Goal: Information Seeking & Learning: Learn about a topic

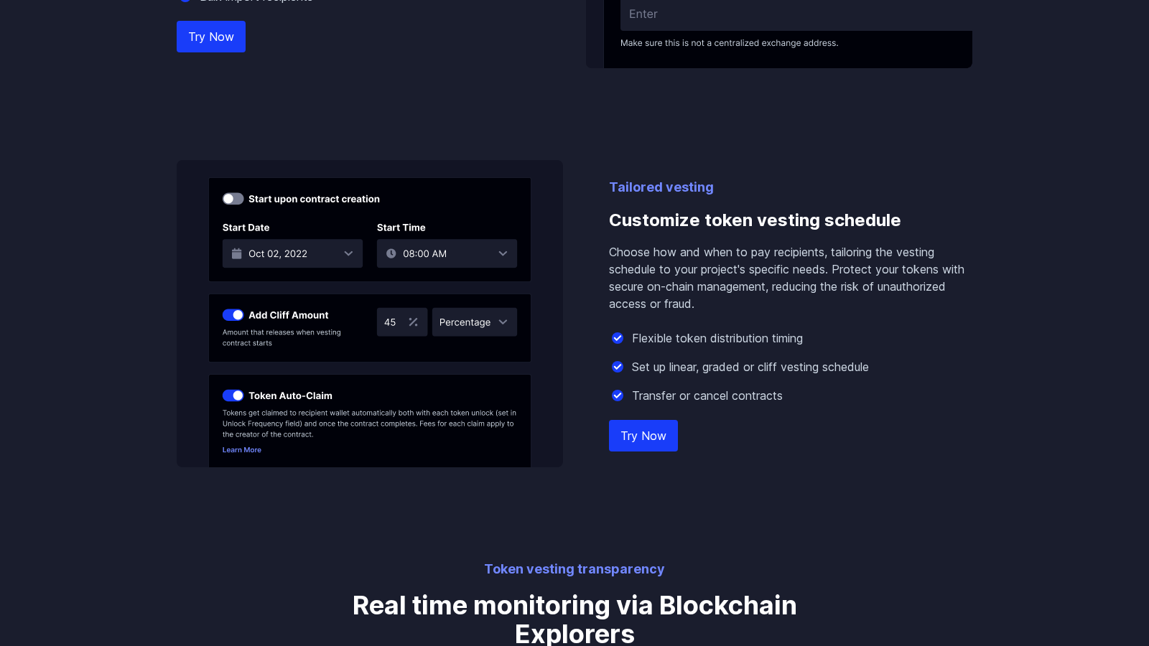
scroll to position [1848, 0]
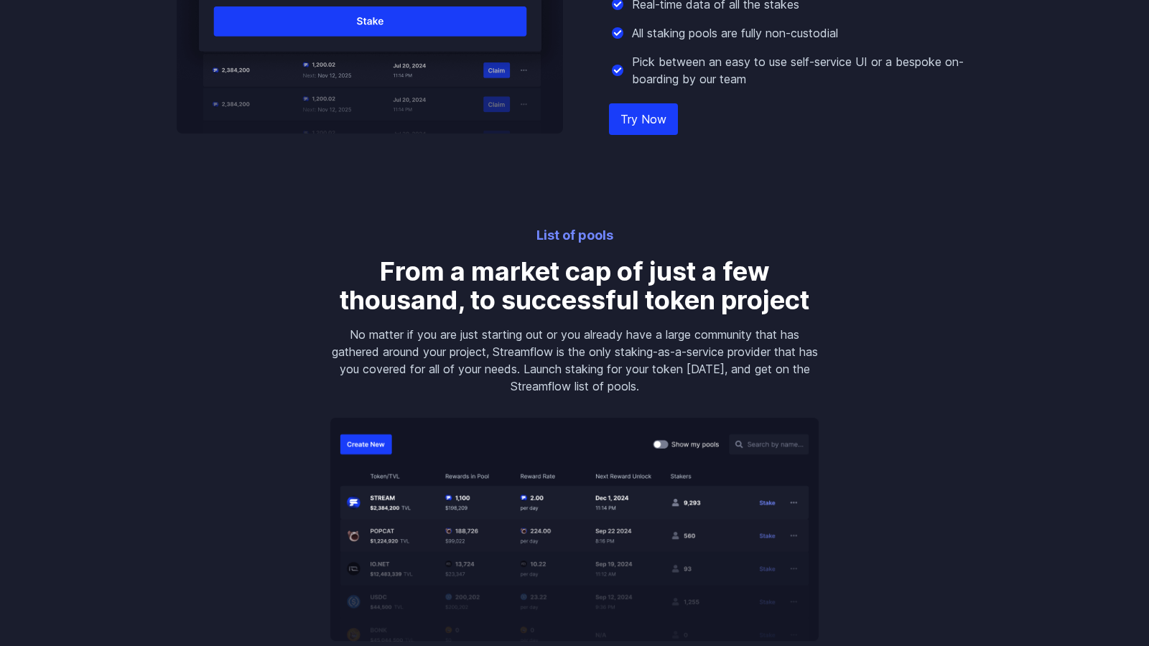
scroll to position [2464, 0]
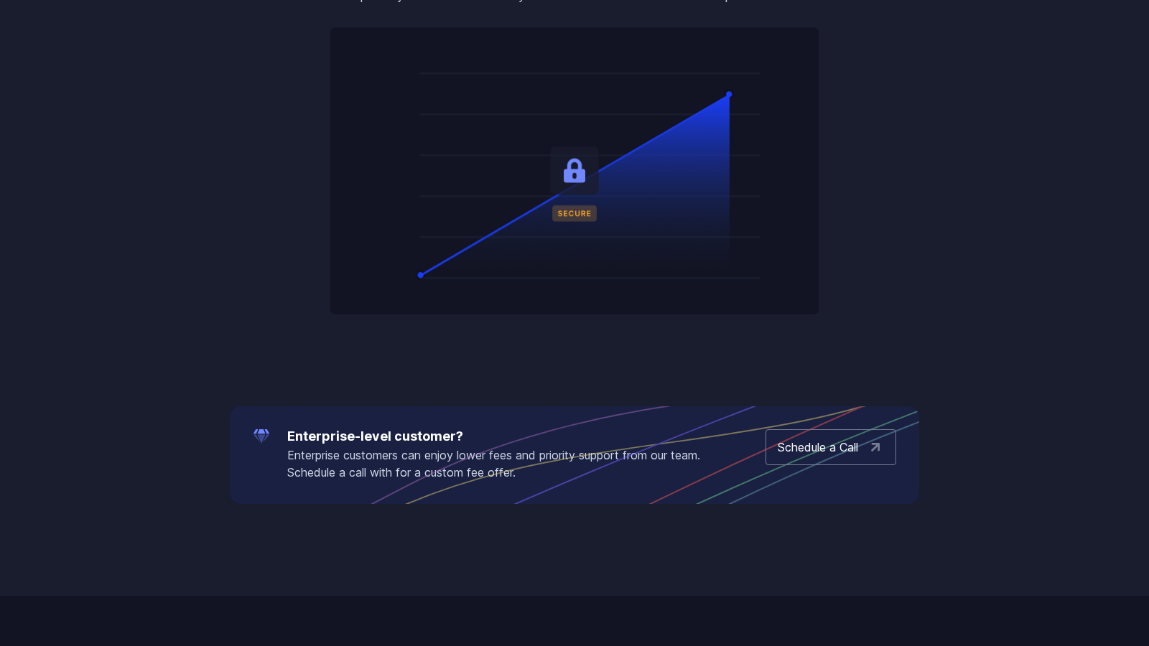
scroll to position [2464, 0]
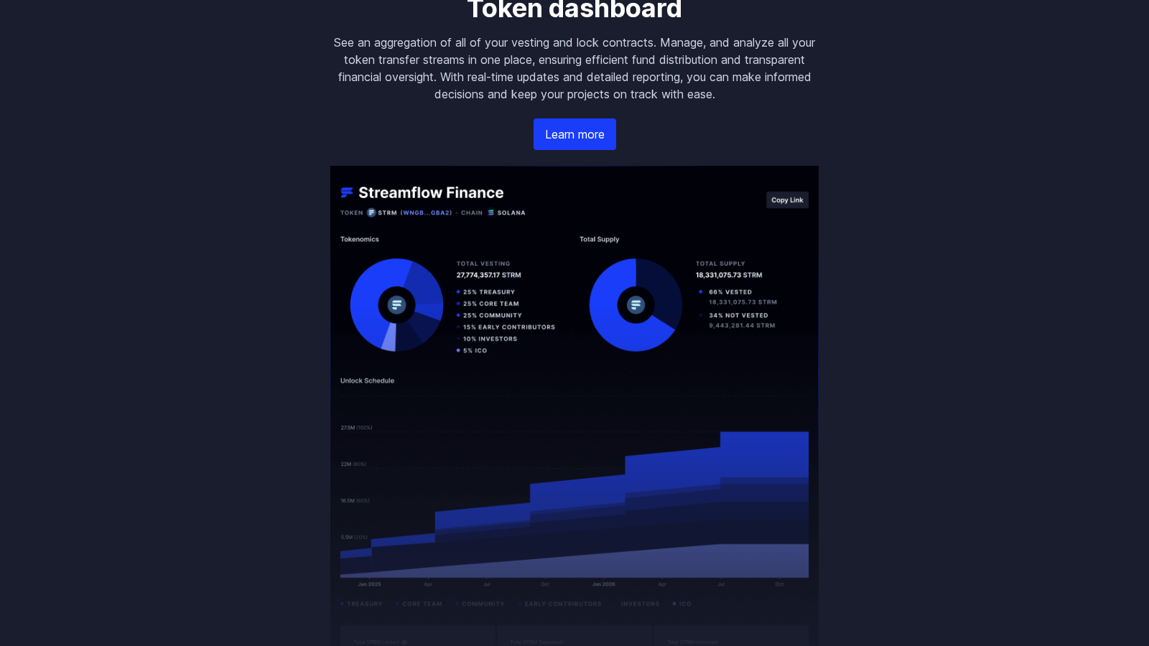
scroll to position [2464, 0]
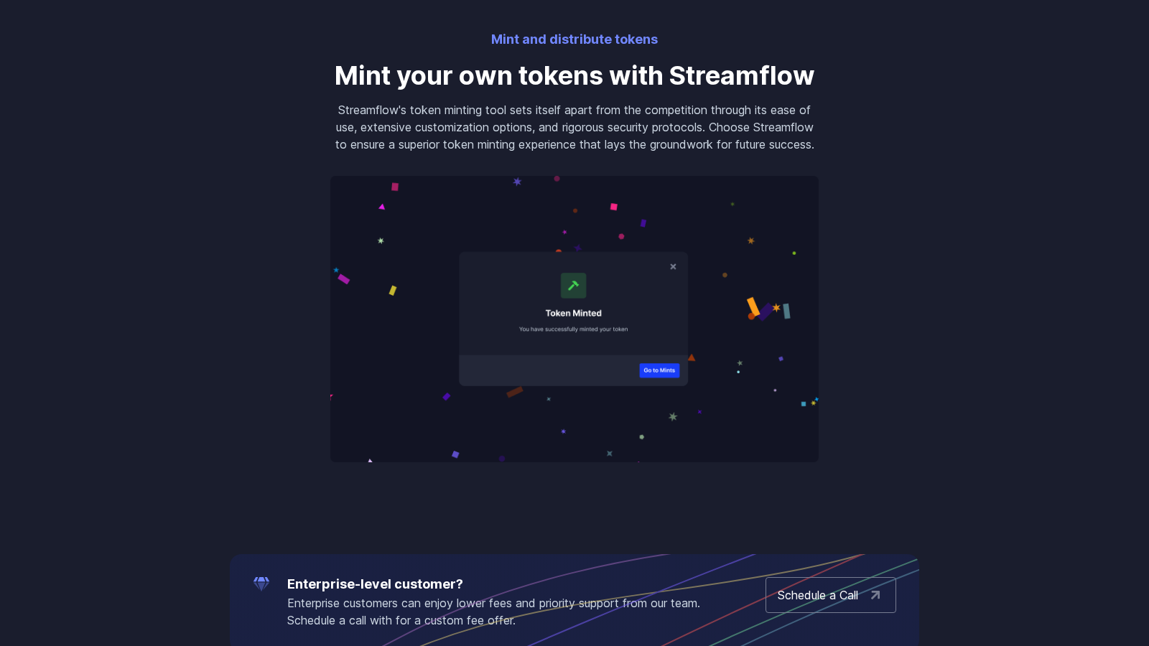
scroll to position [2464, 0]
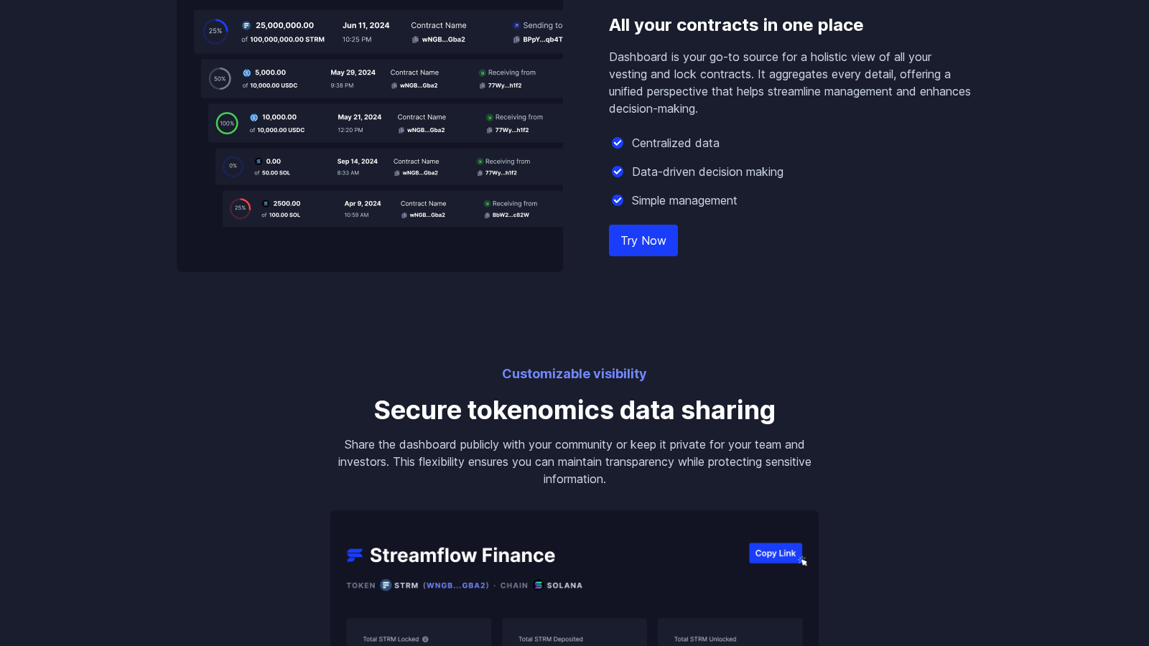
scroll to position [2464, 0]
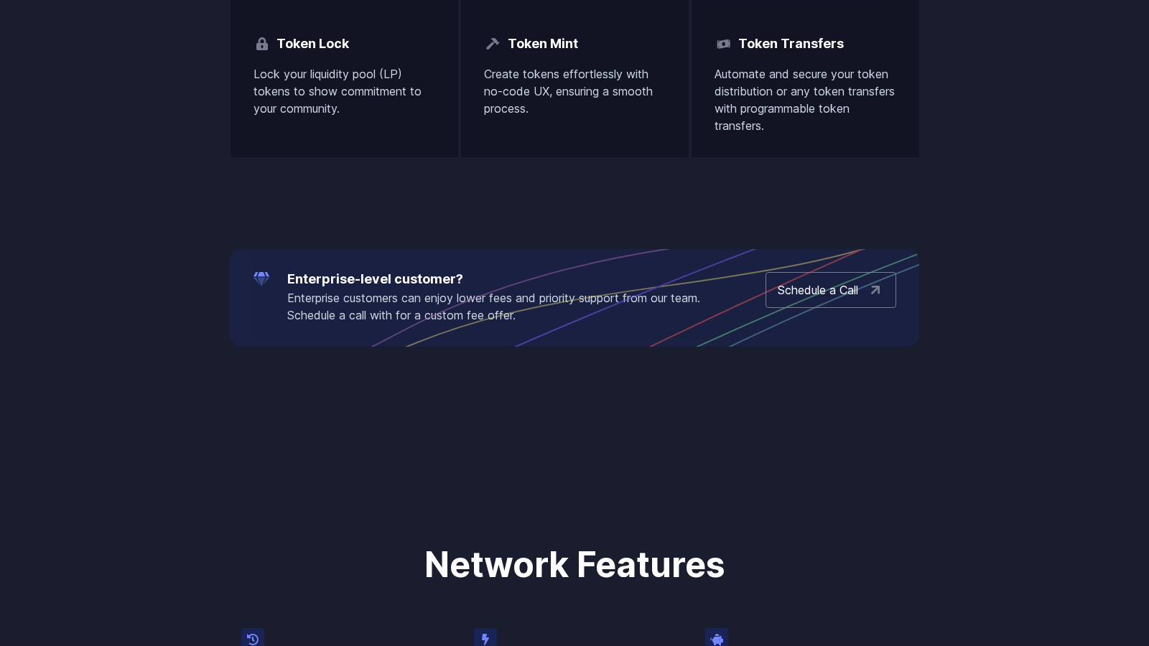
scroll to position [2464, 0]
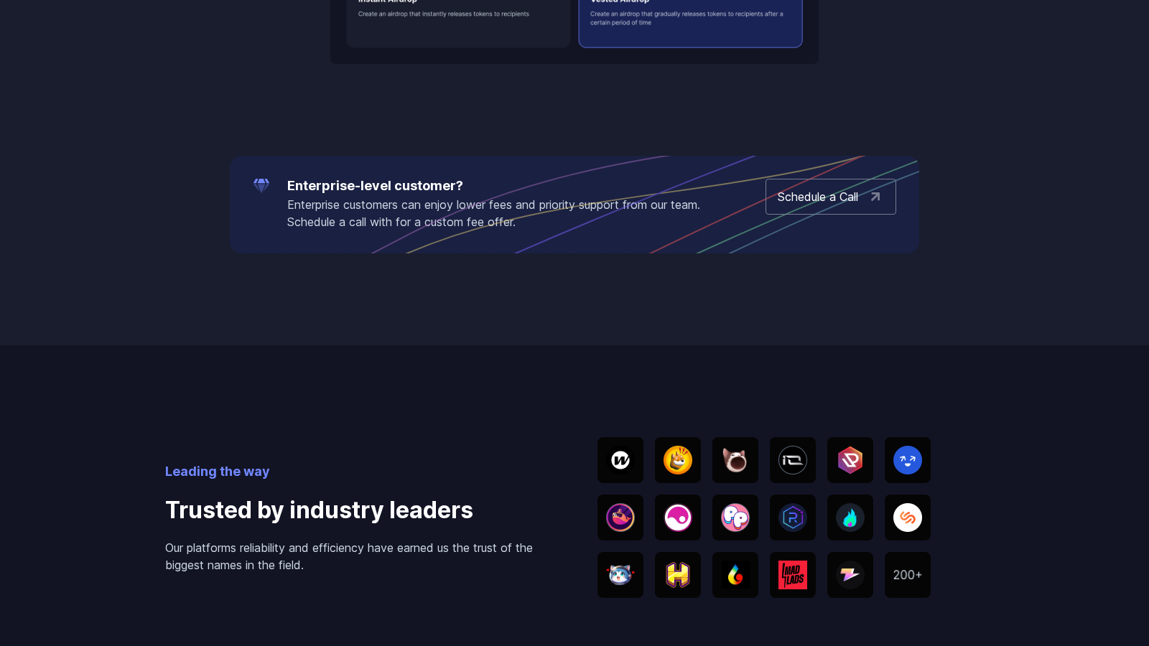
scroll to position [2464, 0]
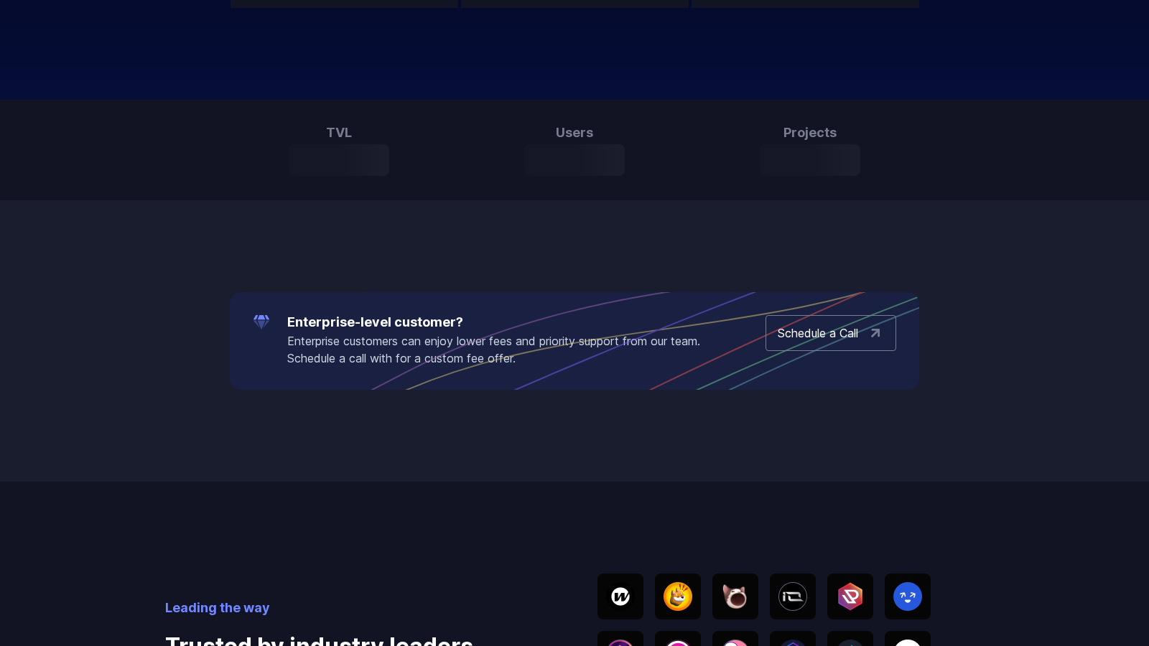
scroll to position [1232, 0]
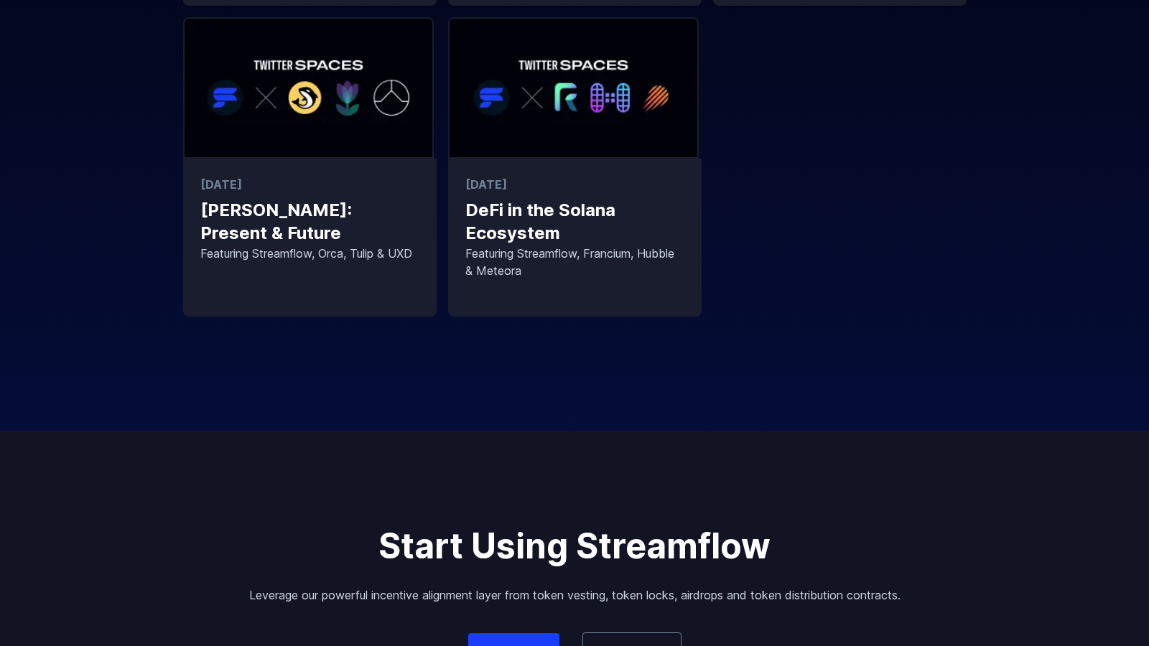
scroll to position [1144, 0]
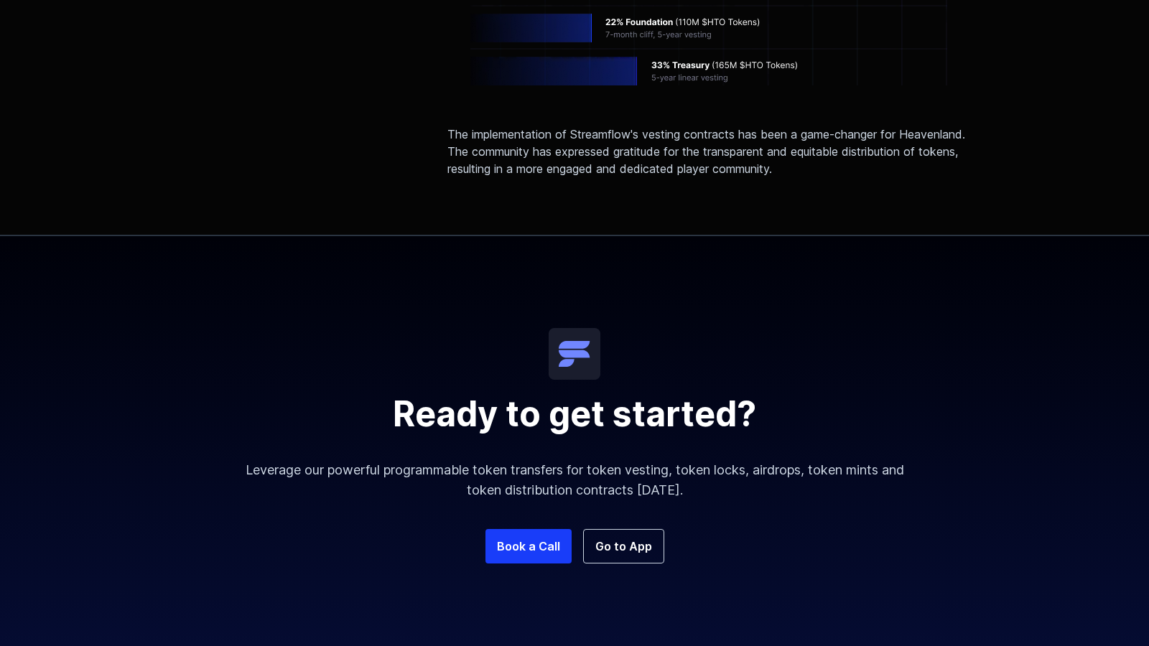
scroll to position [1713, 0]
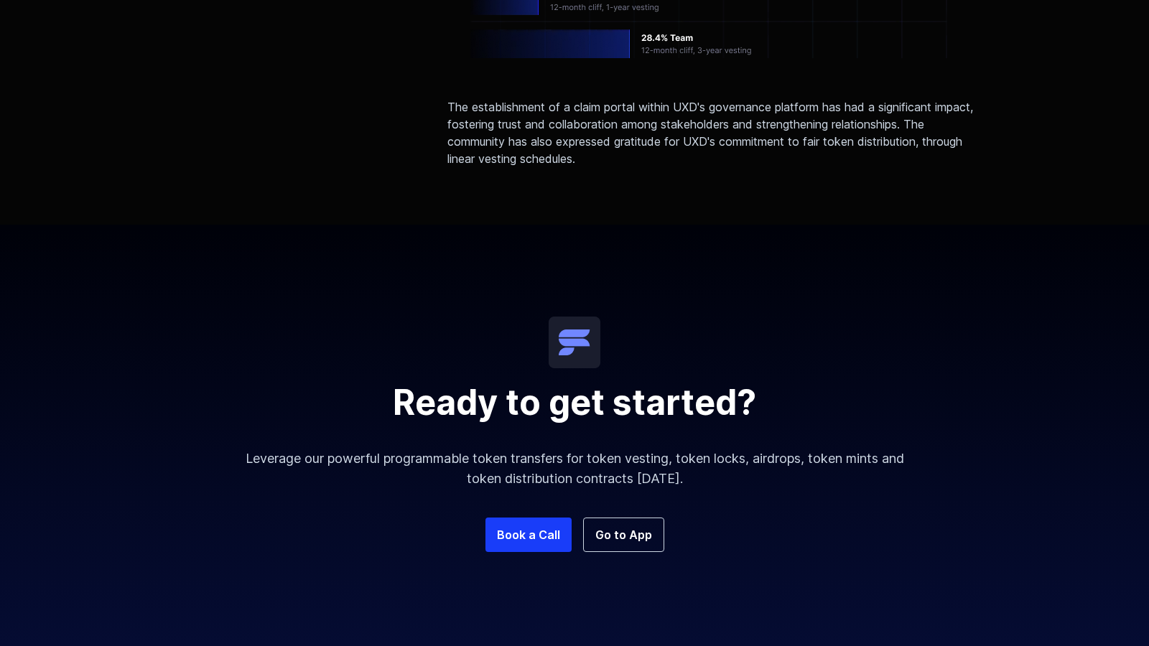
scroll to position [1702, 0]
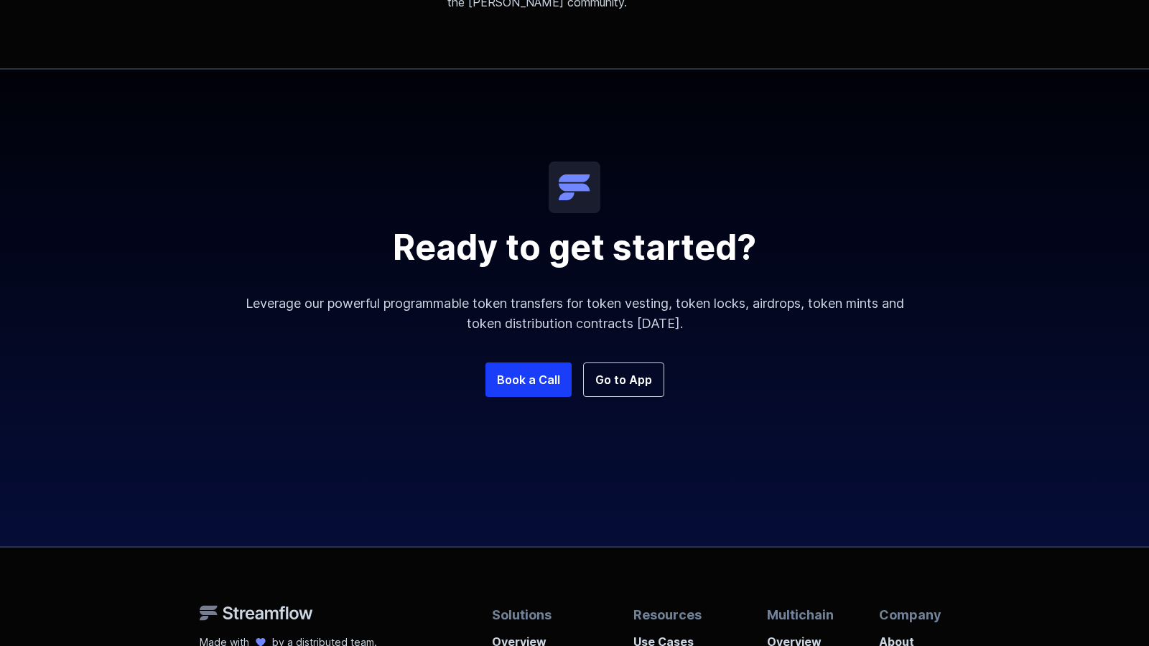
scroll to position [1524, 0]
